Goal: Task Accomplishment & Management: Use online tool/utility

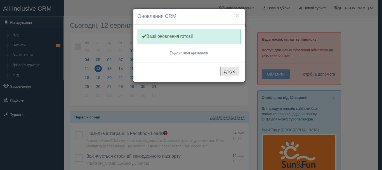
click at [234, 72] on button "Дякую" at bounding box center [230, 72] width 19 height 10
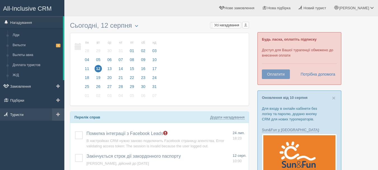
click at [32, 116] on link "Туристи" at bounding box center [32, 114] width 64 height 12
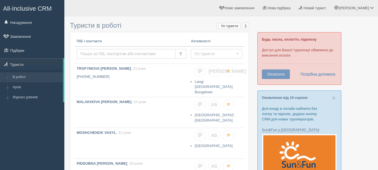
click at [99, 54] on input "text" at bounding box center [126, 54] width 99 height 10
paste input "+380 63 803 06 89"
type input "+380 63 803 06 89"
click at [91, 54] on input "+380 63 803 06 89" at bounding box center [126, 54] width 99 height 10
click at [144, 55] on input "+380 63 803 06 89" at bounding box center [126, 54] width 99 height 10
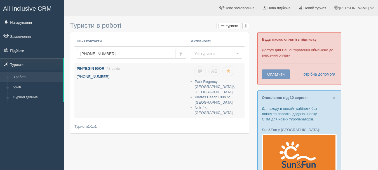
click at [89, 69] on b "PINYEGIN IGOR" at bounding box center [91, 68] width 28 height 4
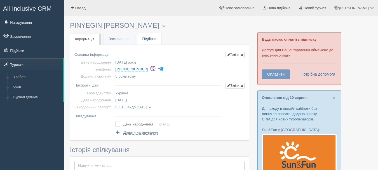
click at [147, 37] on link "Підбірки" at bounding box center [149, 38] width 24 height 11
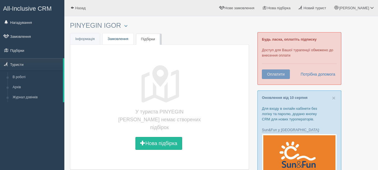
click at [120, 43] on link "Замовлення" at bounding box center [118, 38] width 31 height 11
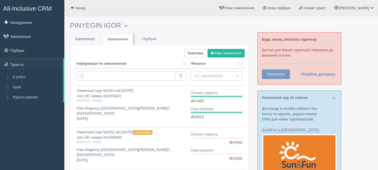
click at [87, 41] on link "Інфо Інформація" at bounding box center [85, 38] width 30 height 11
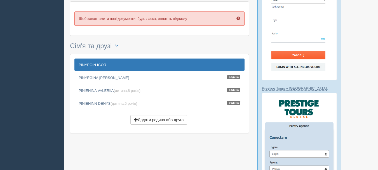
scroll to position [252, 0]
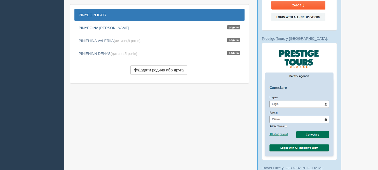
click at [93, 26] on link "PINYEGINA [PERSON_NAME]" at bounding box center [159, 28] width 170 height 12
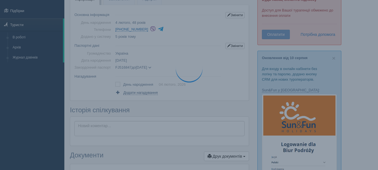
scroll to position [0, 0]
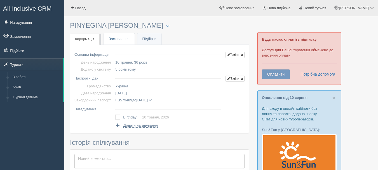
click at [120, 42] on link "Замовлення" at bounding box center [119, 38] width 31 height 11
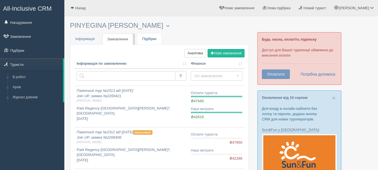
click at [147, 40] on link "Підбірки" at bounding box center [149, 38] width 24 height 11
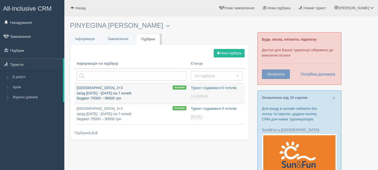
type input "2025-08-12 17:10"
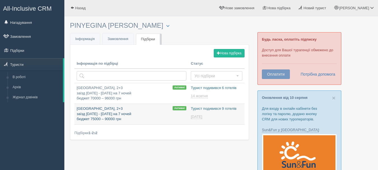
type input "[DATE] 19:00"
click at [86, 109] on p "Турция, 2+3 заїзд 22 - 25 жовтня на 7 ночей бюджет 75000 – 90000 грн" at bounding box center [132, 114] width 110 height 16
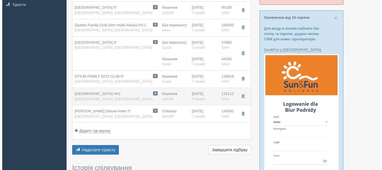
scroll to position [84, 0]
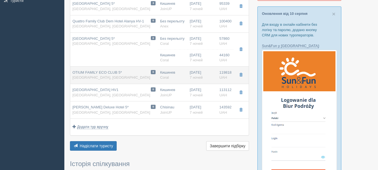
click at [97, 73] on span "OTIUM FAMILY ECO CLUB 5*" at bounding box center [97, 72] width 50 height 4
type input "OTIUM FAMILY ECO CLUB 5*"
type input "[URL][DOMAIN_NAME]"
type textarea "+loremips dolor s amet +conse adipiscingel se doeiusm tempo +incidi utlabore et…"
type input "[GEOGRAPHIC_DATA]"
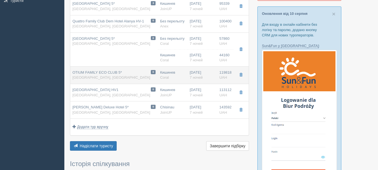
type input "Сиде"
type input "119818.00"
type input "Кишинев"
type input "12:10"
type input "14:20"
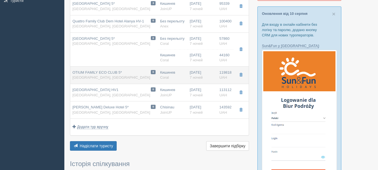
type input "15:10"
type input "17:20"
type input "7"
type input "VILLA FAMILY ROOM, 2 ADL+3 CHD (2.00-11.99)(2.00-11.99)(2.00-11.99)"
type input "Все включено"
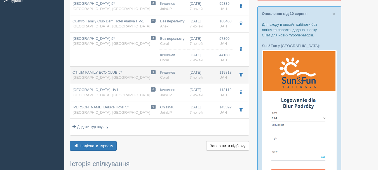
type input "Coral"
type input "[URL][DOMAIN_NAME]"
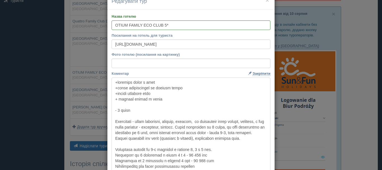
scroll to position [28, 0]
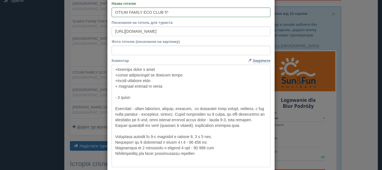
drag, startPoint x: 113, startPoint y: 99, endPoint x: 272, endPoint y: 135, distance: 162.5
click at [272, 135] on div "Назва готелю OTIUM FAMILY ECO CLUB 5* Посилання на готель для туриста [URL][DOM…" at bounding box center [190, 155] width 167 height 316
